Goal: Navigation & Orientation: Find specific page/section

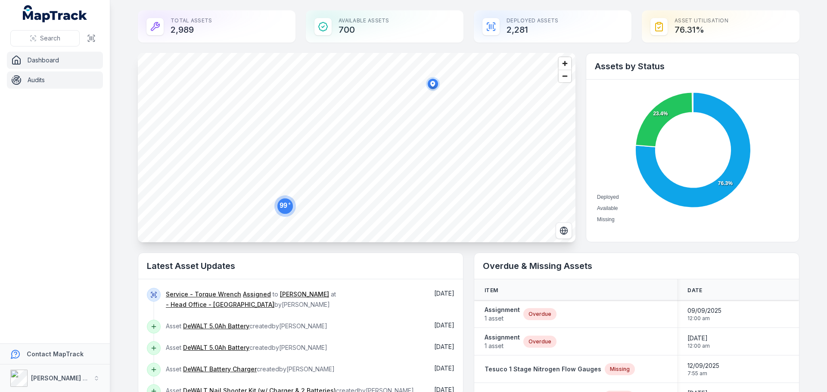
click at [55, 78] on link "Audits" at bounding box center [55, 80] width 96 height 17
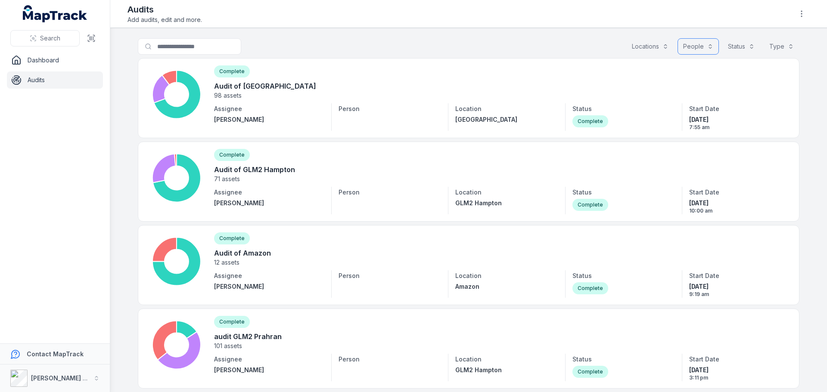
click at [691, 47] on button "People" at bounding box center [698, 46] width 41 height 16
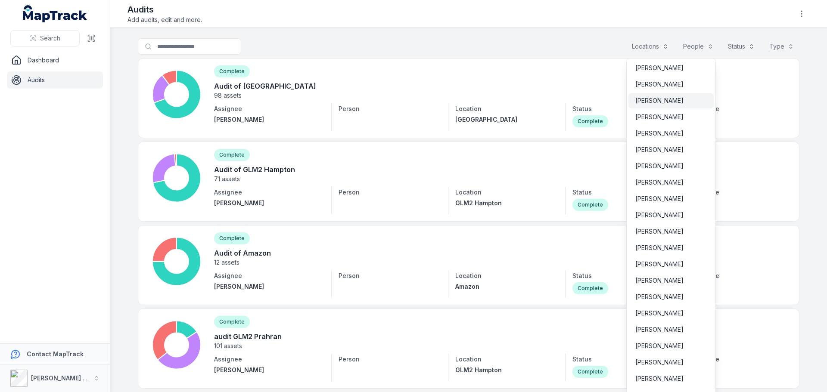
scroll to position [1092, 0]
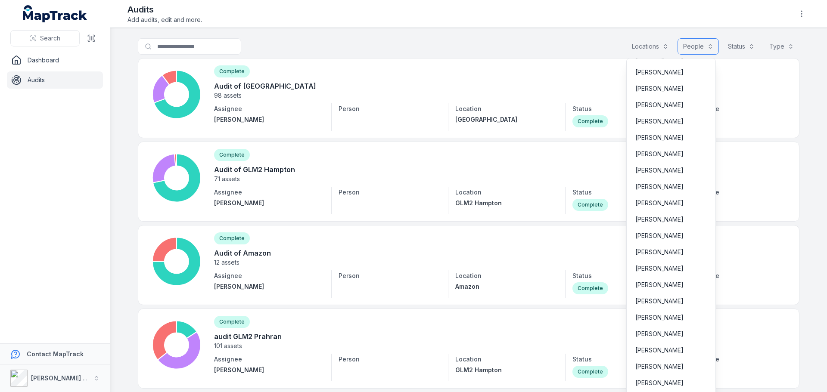
click at [697, 44] on button "People" at bounding box center [698, 46] width 41 height 16
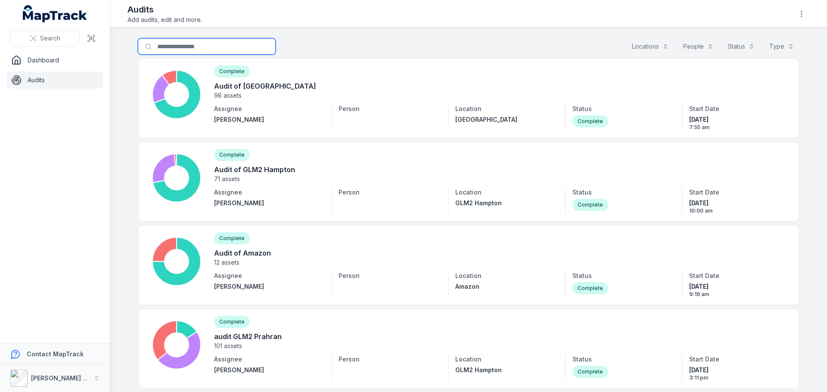
click at [169, 45] on input "Search for audits" at bounding box center [207, 46] width 138 height 16
click at [67, 54] on link "Dashboard" at bounding box center [55, 60] width 96 height 17
click at [804, 14] on icon "button" at bounding box center [801, 13] width 9 height 9
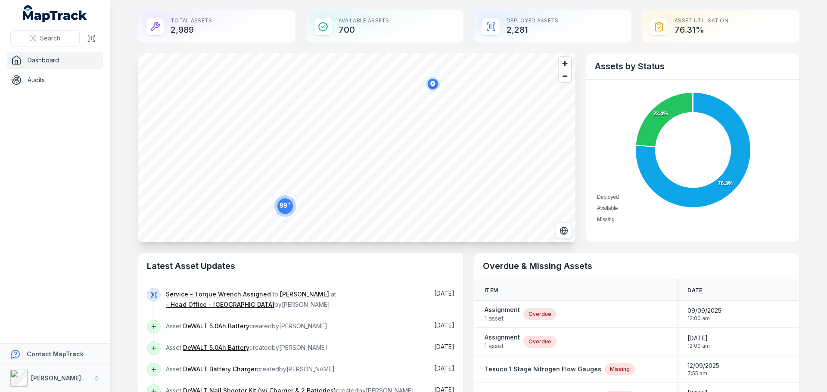
click at [199, 31] on div "Total Assets 2,989" at bounding box center [217, 26] width 158 height 32
click at [776, 28] on div "Asset utilisation 76.31 %" at bounding box center [721, 26] width 158 height 32
click at [150, 329] on icon at bounding box center [153, 327] width 7 height 7
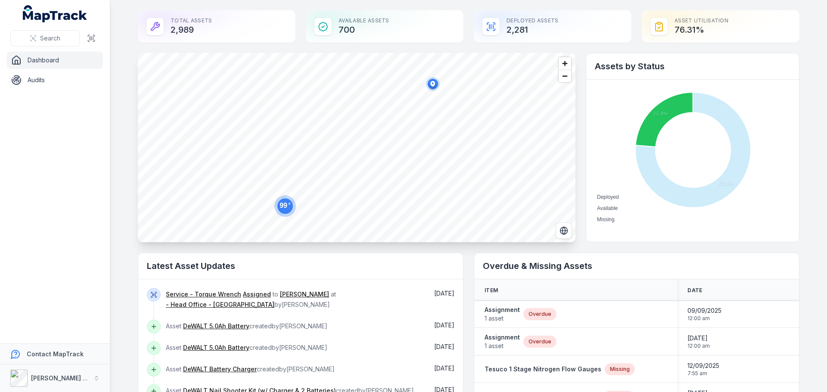
click at [618, 212] on span "Available" at bounding box center [604, 208] width 27 height 6
click at [615, 222] on span "Missing" at bounding box center [603, 220] width 24 height 6
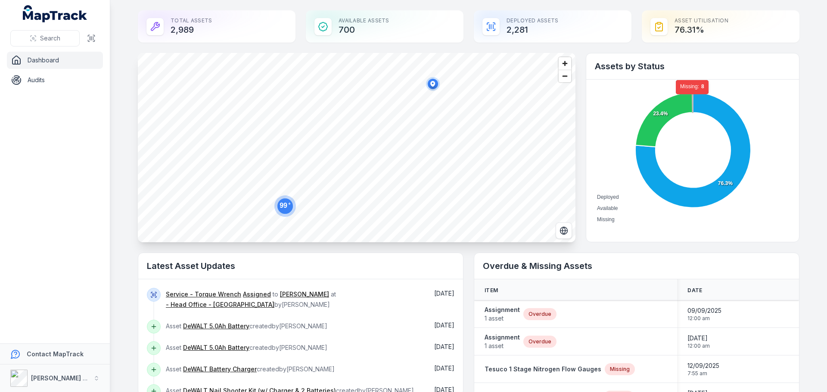
click at [692, 99] on icon at bounding box center [692, 103] width 1 height 20
click at [689, 90] on foreignobject "Deployed Available Missing" at bounding box center [693, 156] width 196 height 137
click at [692, 93] on icon at bounding box center [692, 102] width 0 height 22
click at [689, 83] on div "Deployed Available Missing 76.3% 23.4% Missing: 8 Missing: 8 Missing: 8" at bounding box center [692, 157] width 213 height 154
click at [688, 84] on div "Deployed Available Missing 76.3% 23.4% Missing: 8 Missing: 8 Missing: 8" at bounding box center [692, 157] width 213 height 154
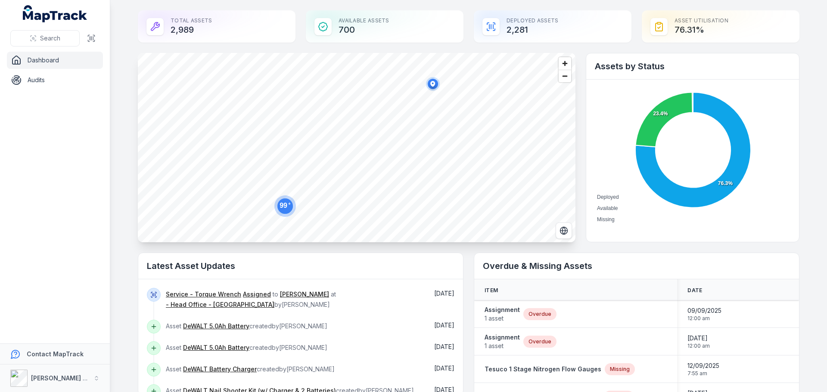
click at [691, 80] on div "Deployed Available Missing 76.3% 23.4% Missing: 8 Missing: 8 Missing: 8" at bounding box center [692, 157] width 213 height 154
click at [695, 28] on div "Asset utilisation 76.31 %" at bounding box center [721, 26] width 158 height 32
click at [42, 22] on header at bounding box center [55, 15] width 110 height 20
click at [50, 11] on icon "MapTrack" at bounding box center [60, 17] width 53 height 12
